Goal: Ask a question

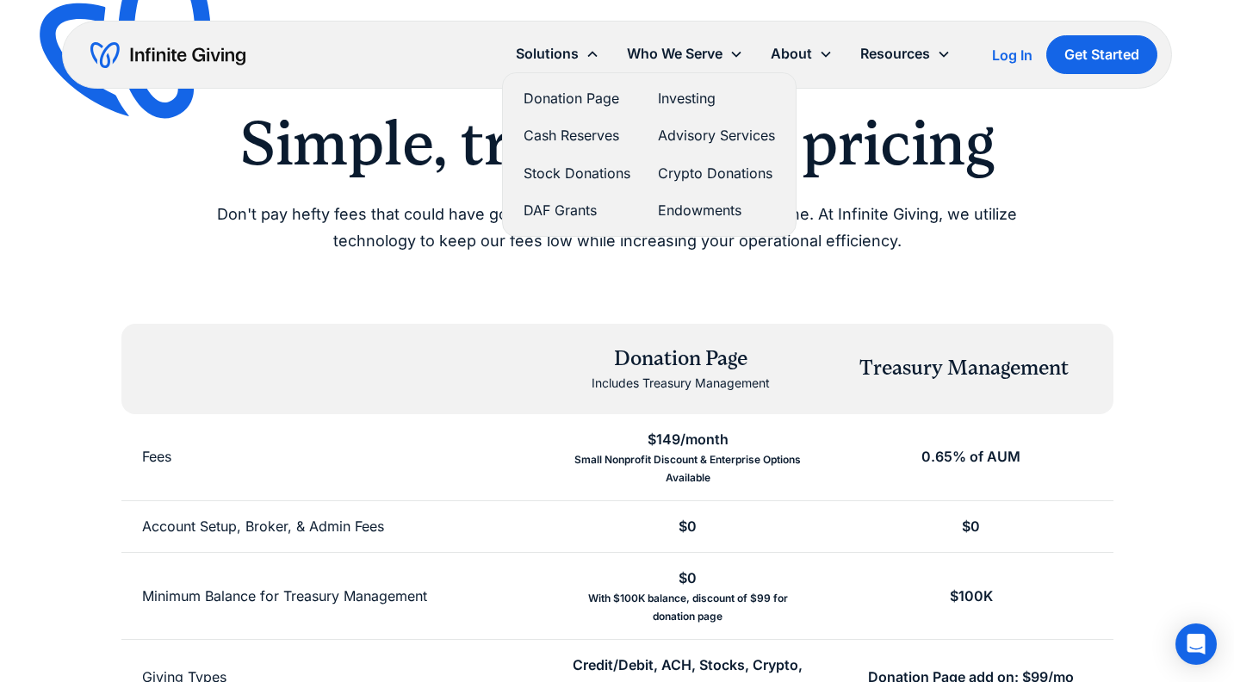
click at [684, 98] on link "Investing" at bounding box center [716, 98] width 117 height 23
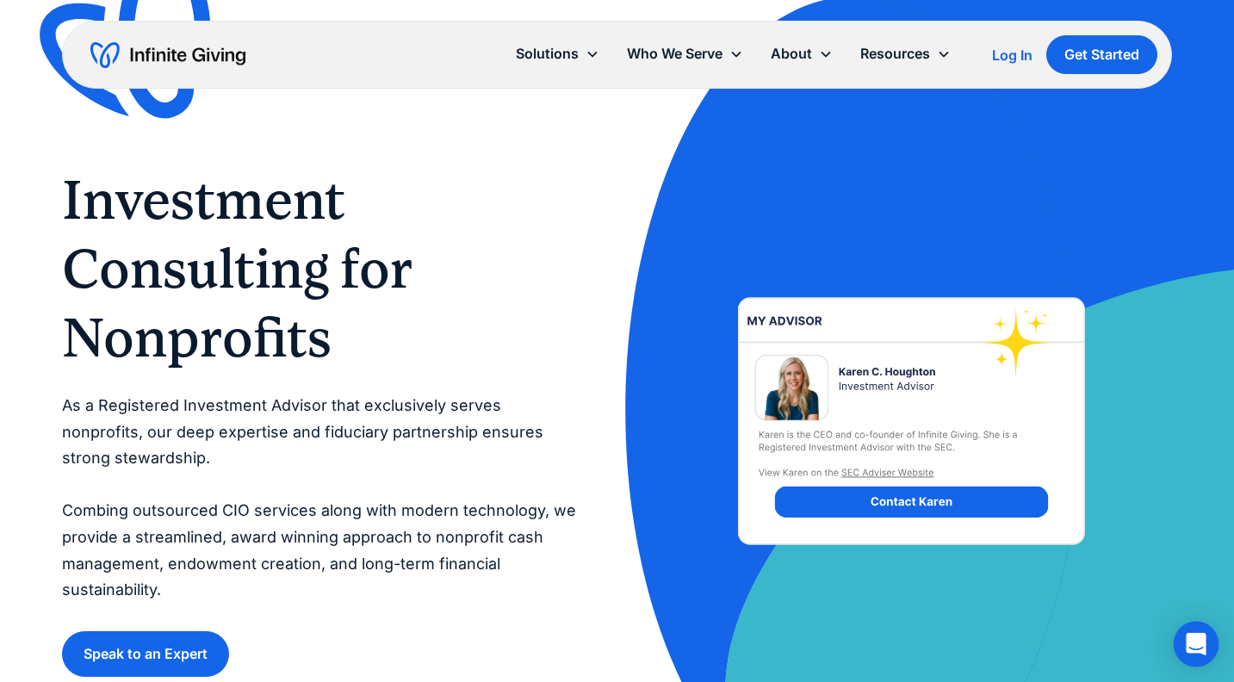
click at [1193, 643] on icon "Open Intercom Messenger" at bounding box center [1196, 644] width 20 height 22
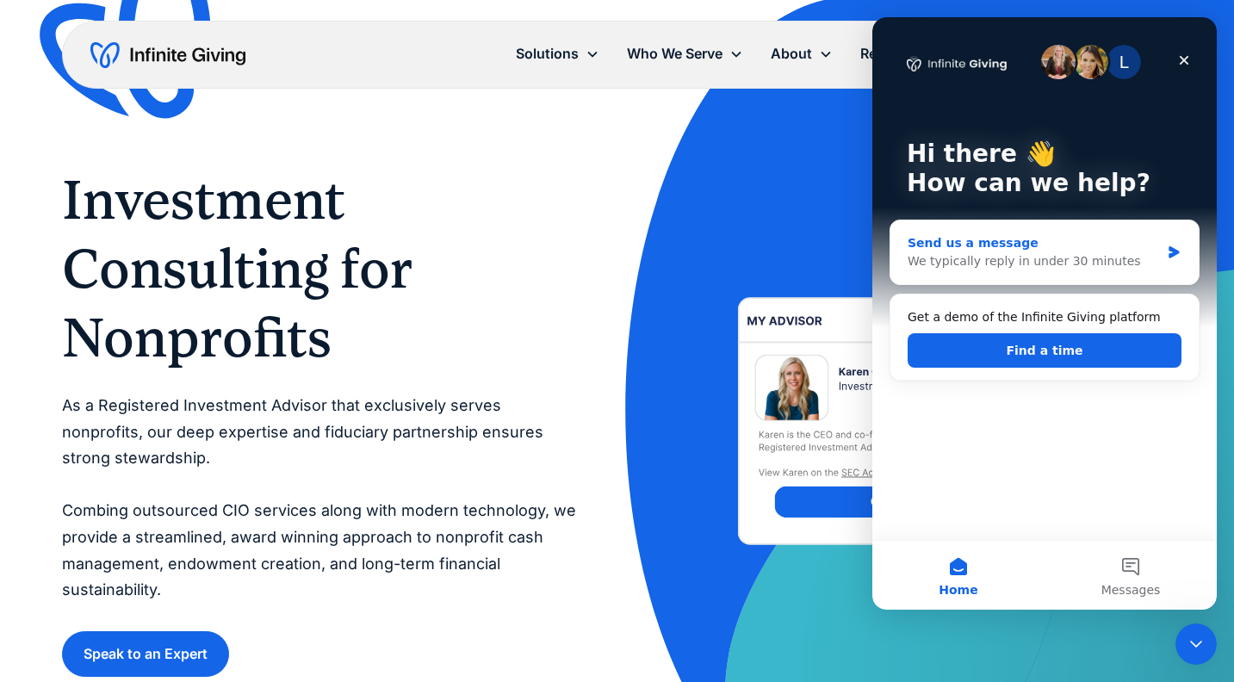
click at [1172, 250] on icon "Intercom messenger" at bounding box center [1174, 252] width 10 height 12
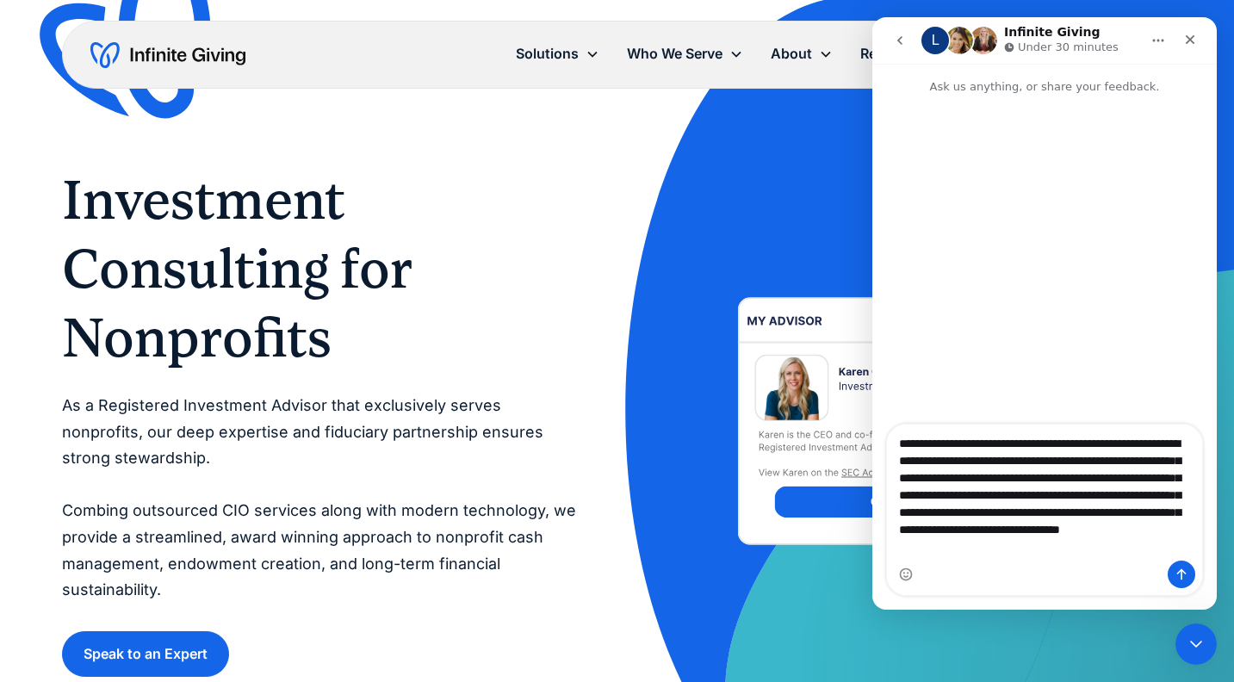
scroll to position [10, 0]
type textarea "**********"
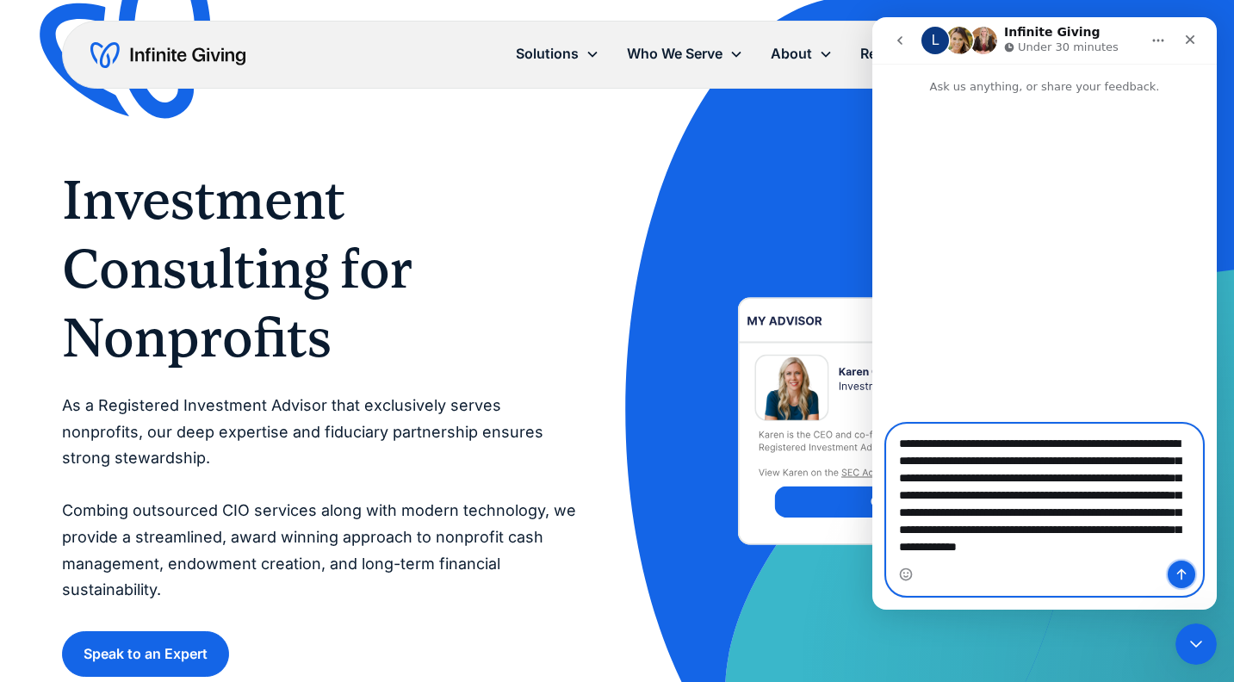
click at [1185, 576] on icon "Send a message…" at bounding box center [1182, 575] width 14 height 14
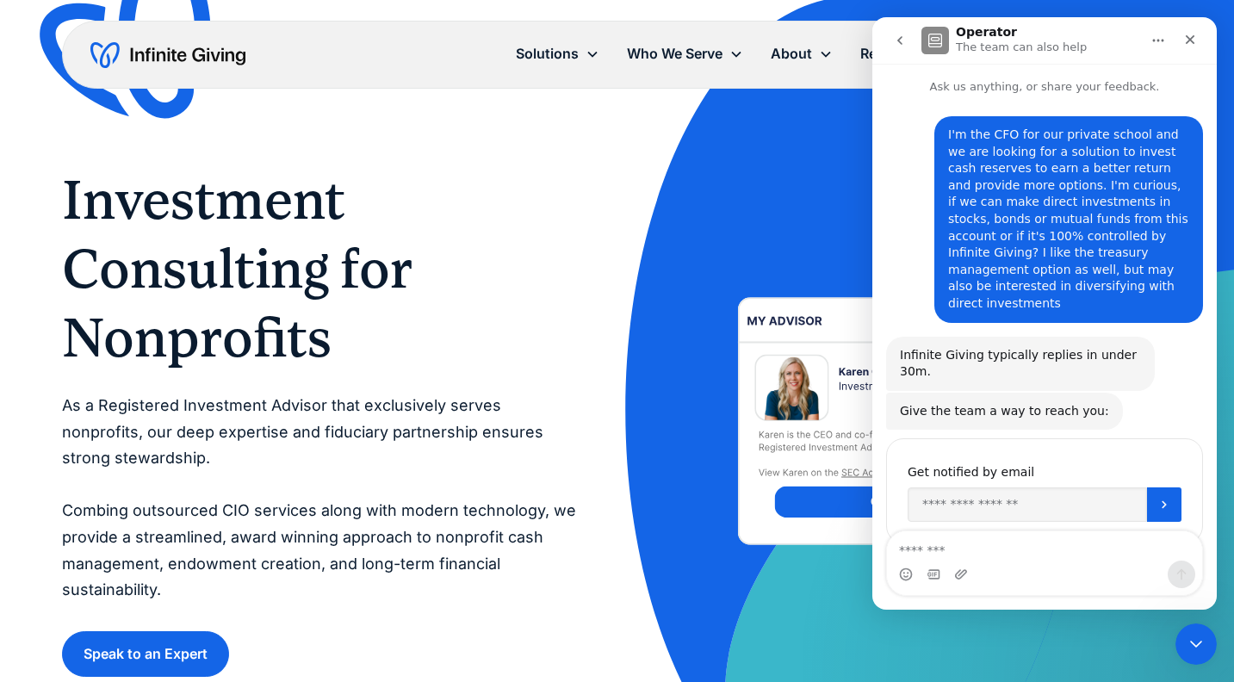
scroll to position [15, 0]
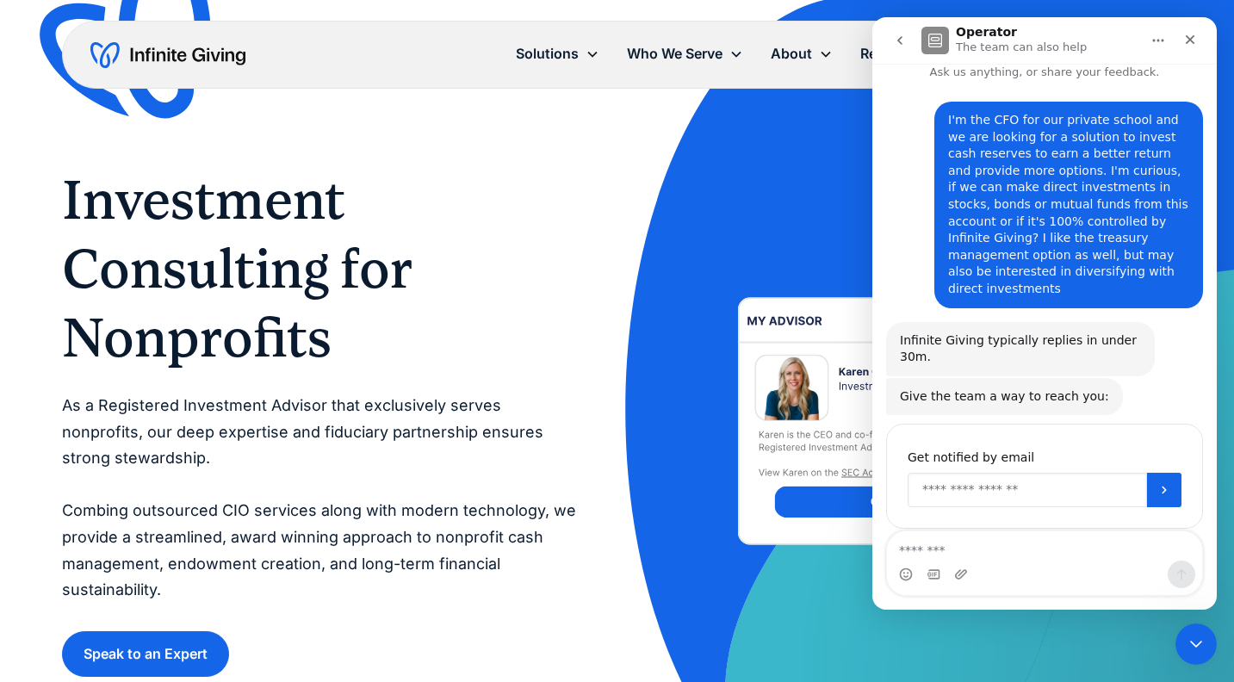
click at [1034, 473] on input "Enter your email" at bounding box center [1027, 490] width 239 height 34
type input "**********"
click at [1163, 483] on icon "Submit" at bounding box center [1165, 490] width 14 height 14
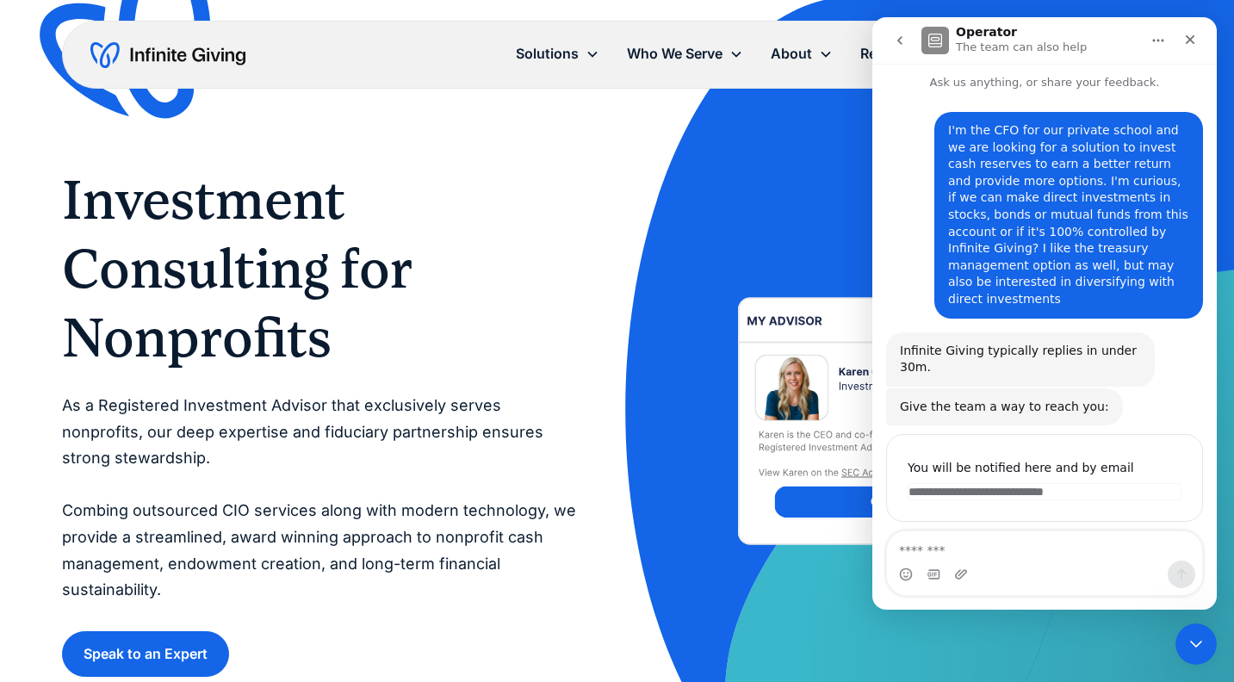
scroll to position [0, 0]
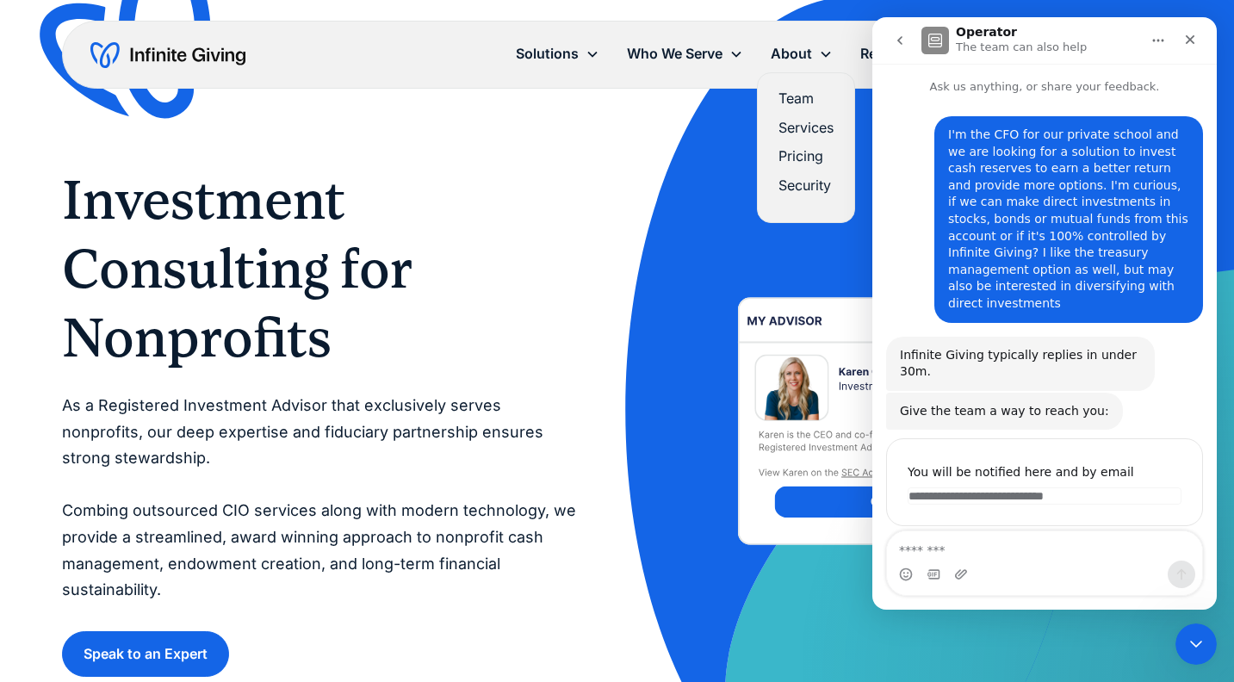
click at [802, 96] on link "Team" at bounding box center [806, 98] width 55 height 23
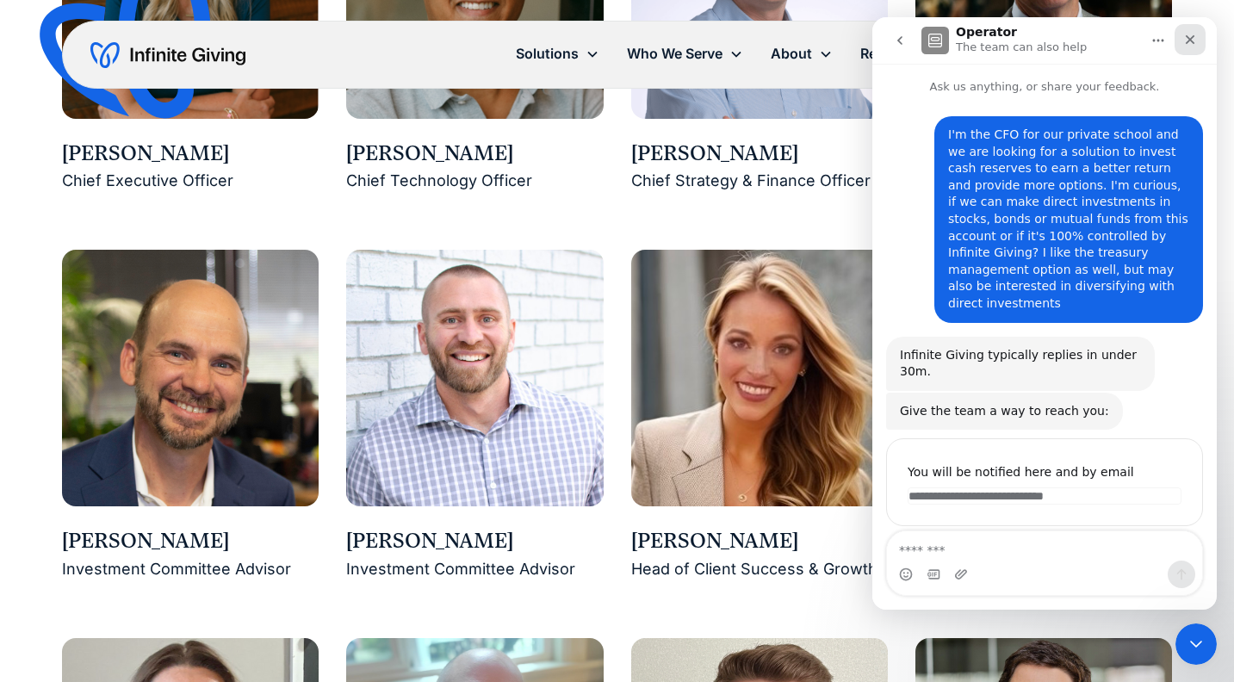
click at [1191, 38] on icon "Close" at bounding box center [1190, 39] width 9 height 9
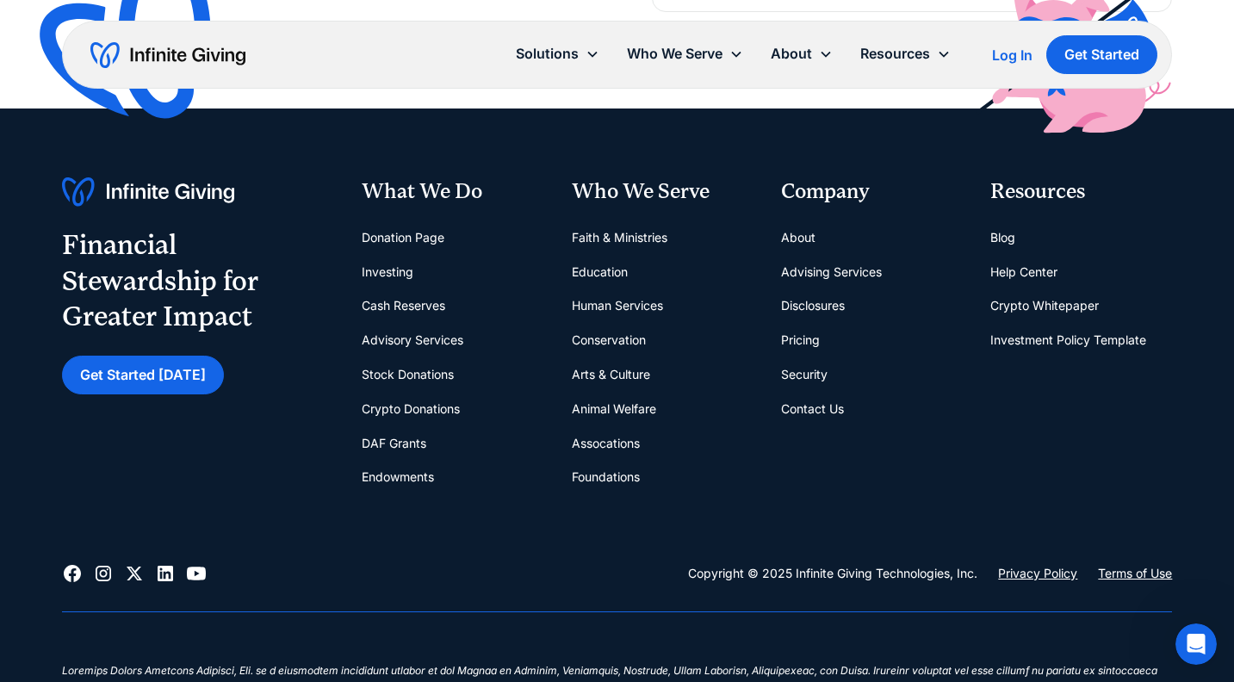
scroll to position [4868, 0]
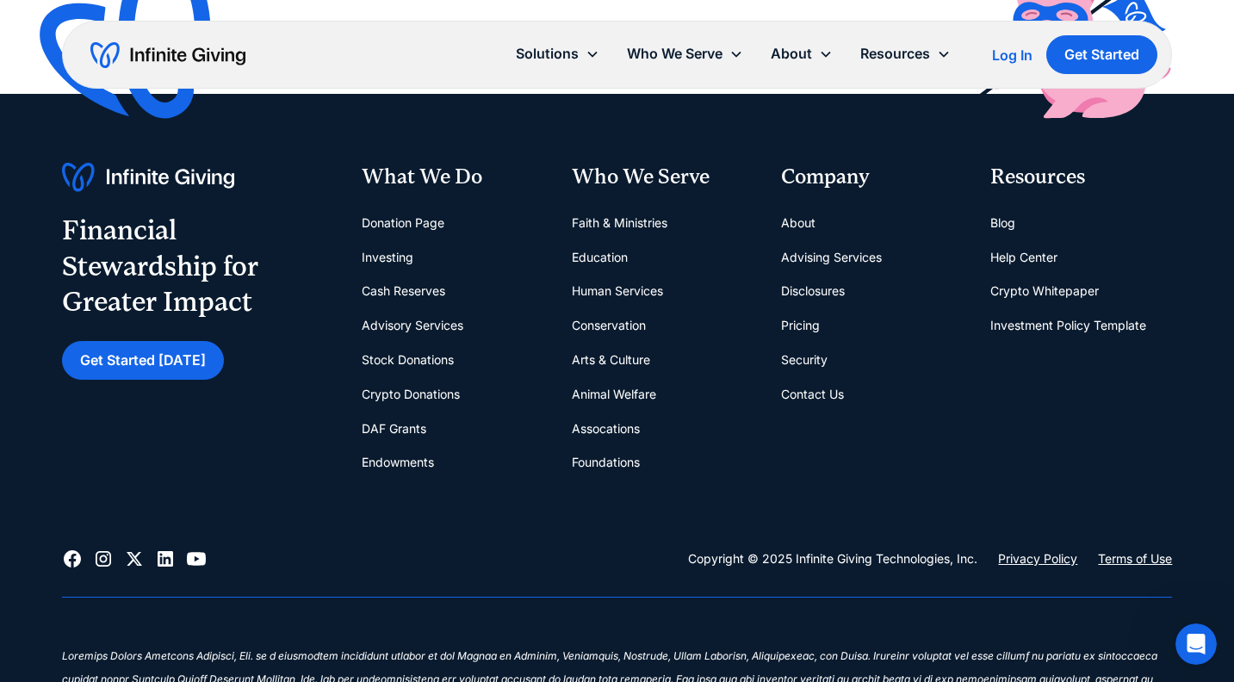
click at [606, 242] on link "Education" at bounding box center [600, 257] width 56 height 34
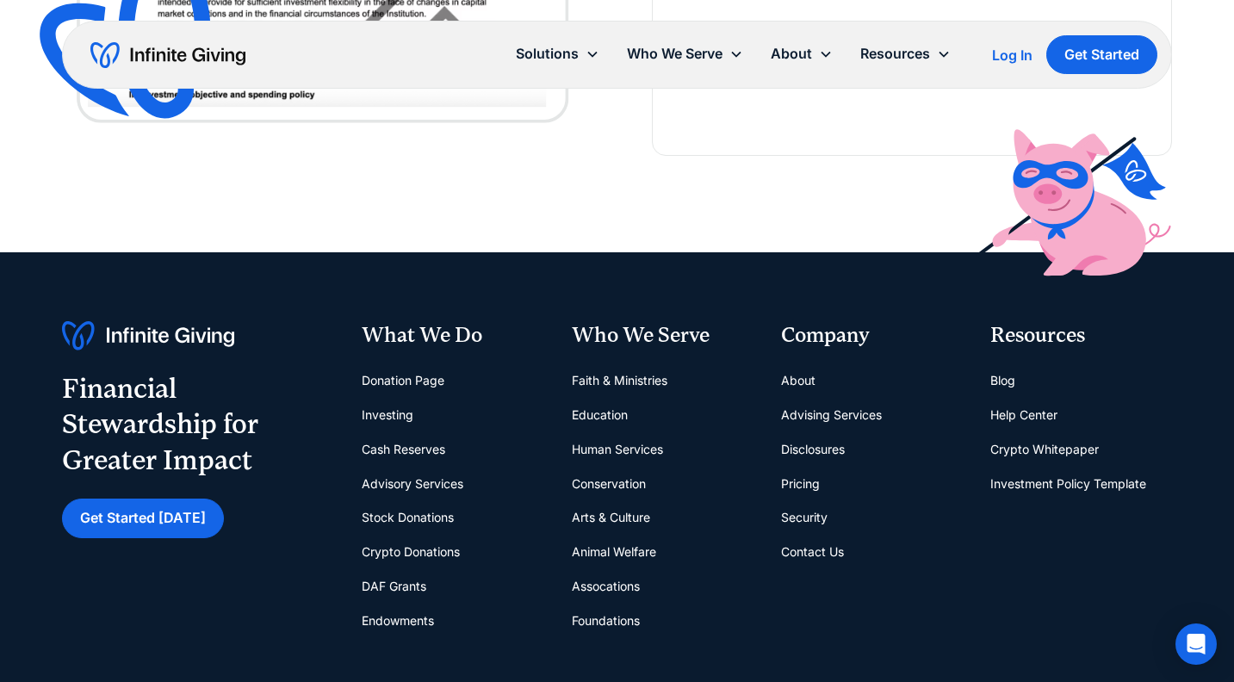
scroll to position [4413, 0]
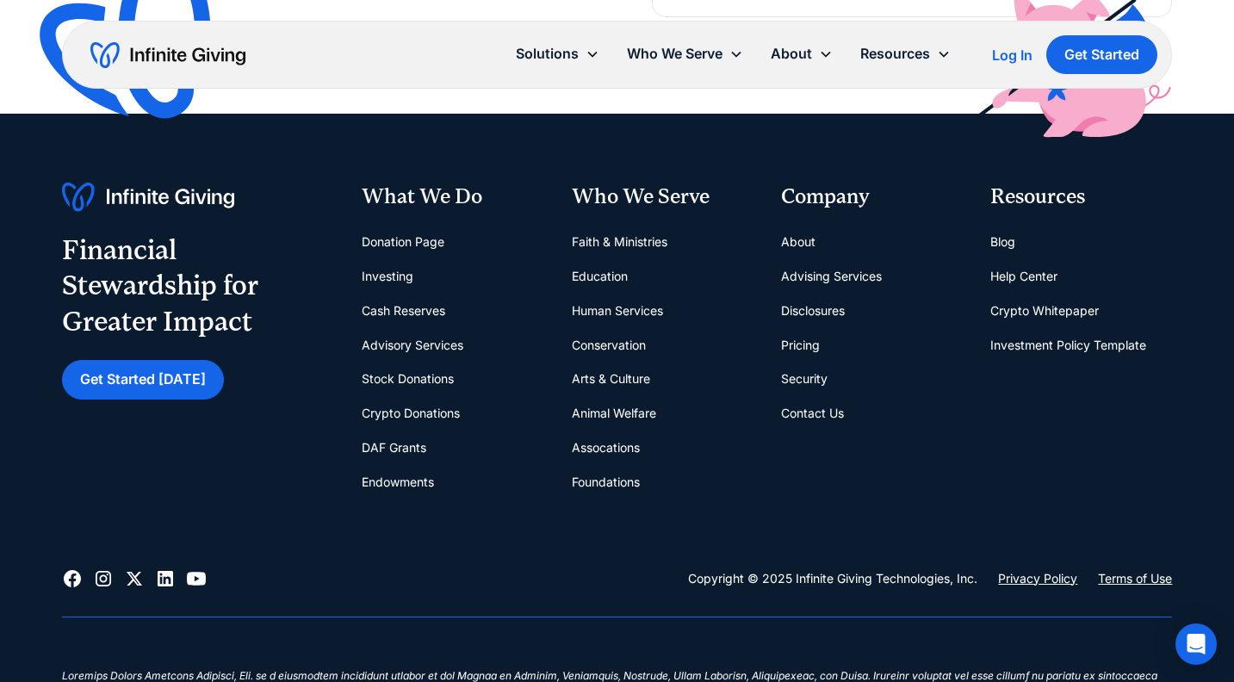
click at [403, 335] on link "Advisory Services" at bounding box center [413, 345] width 102 height 34
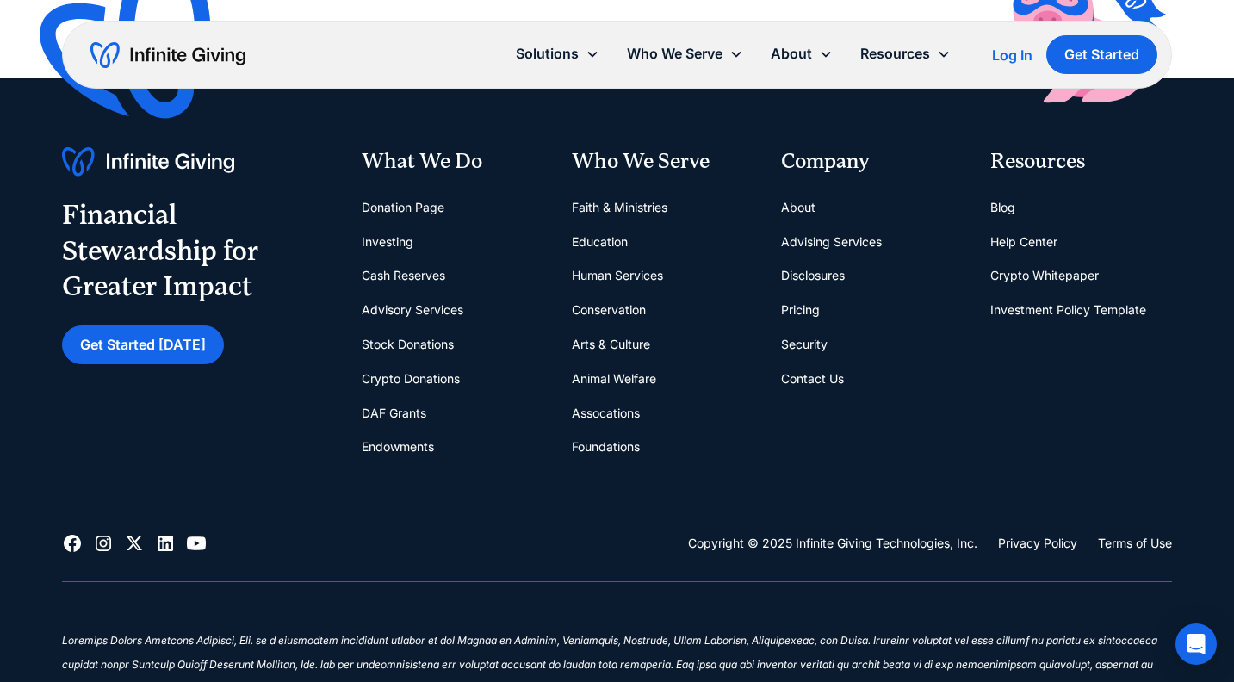
scroll to position [3199, 0]
